Goal: Information Seeking & Learning: Learn about a topic

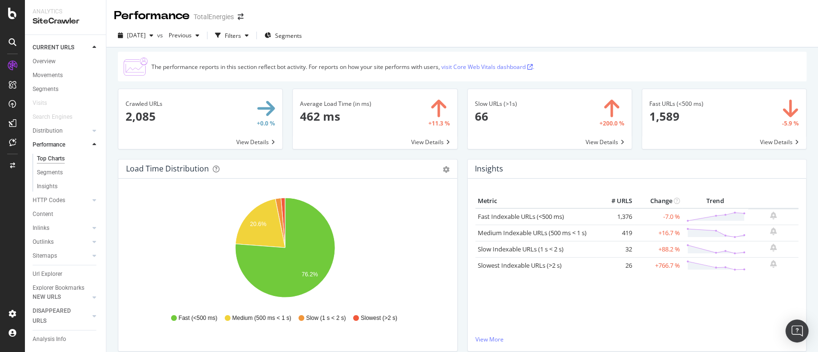
click at [463, 197] on div "Insights Metric # URLS Change Trend Fast Indexable URLs (<500 ms) 1,376 -7.0 % …" at bounding box center [637, 260] width 349 height 202
click at [192, 33] on span "Previous" at bounding box center [178, 35] width 27 height 8
click at [463, 128] on div "Slow URLs (>1s) 66 +200.0 % View Details" at bounding box center [550, 124] width 174 height 70
click at [146, 33] on span "[DATE]" at bounding box center [136, 35] width 19 height 8
click at [48, 274] on div "Url Explorer" at bounding box center [48, 274] width 30 height 10
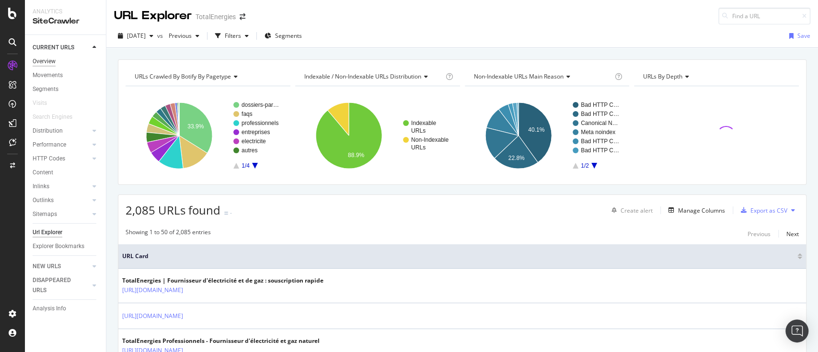
click at [46, 62] on div "Overview" at bounding box center [44, 62] width 23 height 10
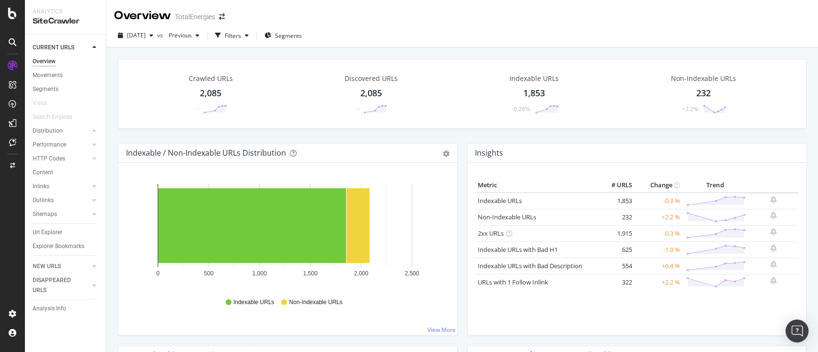
click at [463, 208] on div "Insights Metric # URLS Change Trend Indexable URLs 1,853 -0.3 % Non-Indexable U…" at bounding box center [637, 244] width 349 height 202
click at [146, 35] on span "[DATE]" at bounding box center [136, 35] width 19 height 8
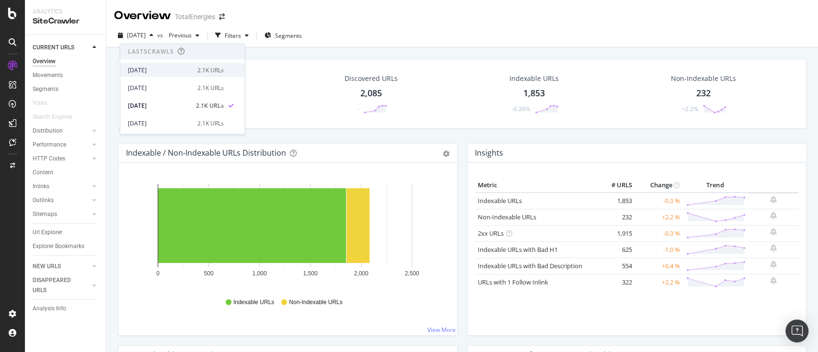
click at [174, 72] on div "[DATE]" at bounding box center [160, 70] width 64 height 9
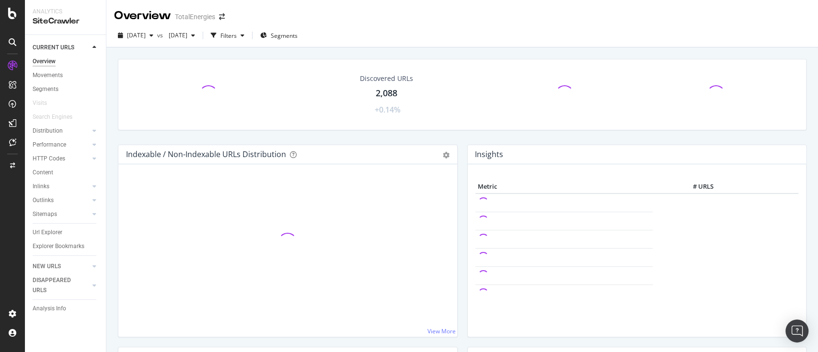
click at [463, 163] on div "Insights Metric # URLS" at bounding box center [637, 246] width 349 height 202
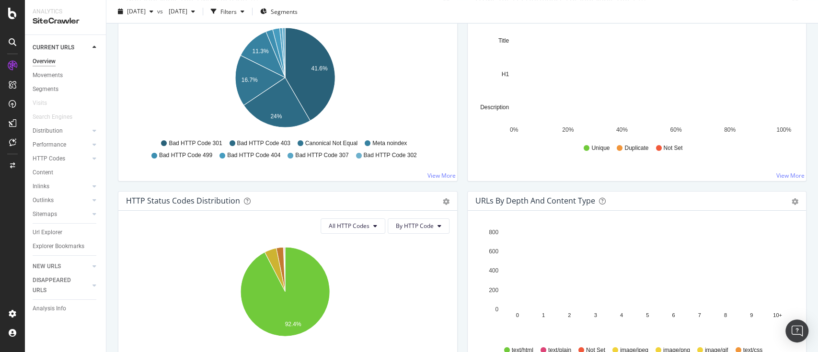
scroll to position [447, 0]
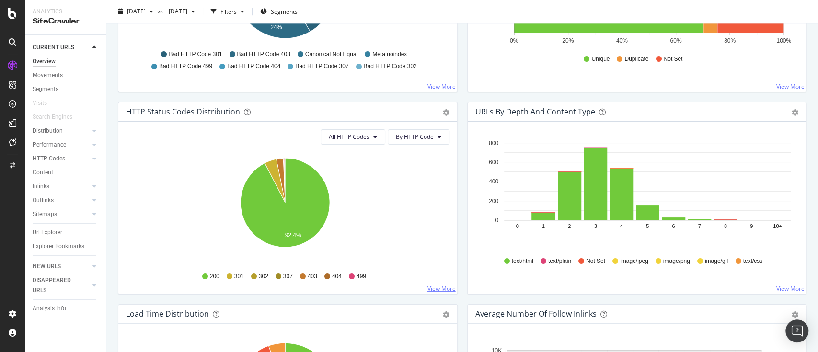
click at [434, 287] on link "View More" at bounding box center [442, 289] width 28 height 8
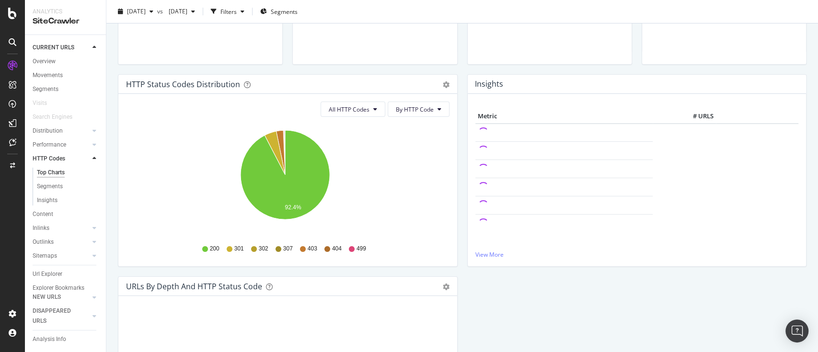
scroll to position [23, 0]
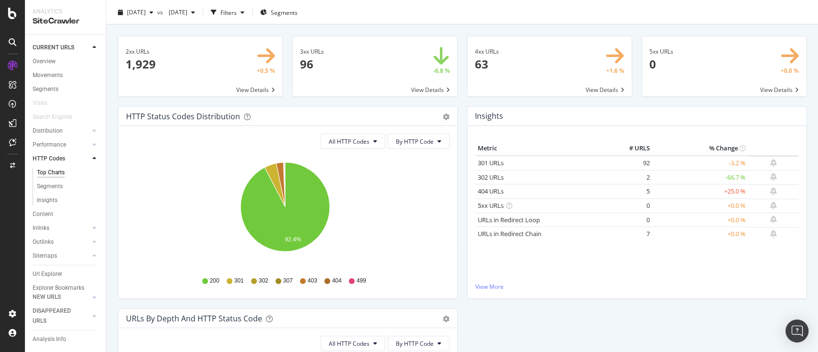
drag, startPoint x: 647, startPoint y: 191, endPoint x: 628, endPoint y: 191, distance: 18.2
click at [628, 191] on tr "404 URLs 5 +25.0 %" at bounding box center [638, 192] width 324 height 14
click at [463, 219] on div "Insights Metric # URLS % Change 301 URLs 92 -3.2 % 302 URLs 2 -66.7 % 404 URLs" at bounding box center [637, 207] width 349 height 202
click at [456, 212] on div "HTTP Status Codes Distribution Pie Table Export as CSV Add to Custom Report All…" at bounding box center [287, 207] width 349 height 202
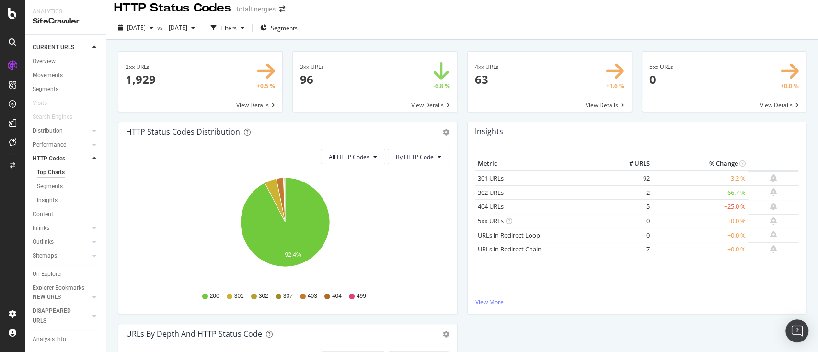
scroll to position [0, 0]
